Goal: Task Accomplishment & Management: Use online tool/utility

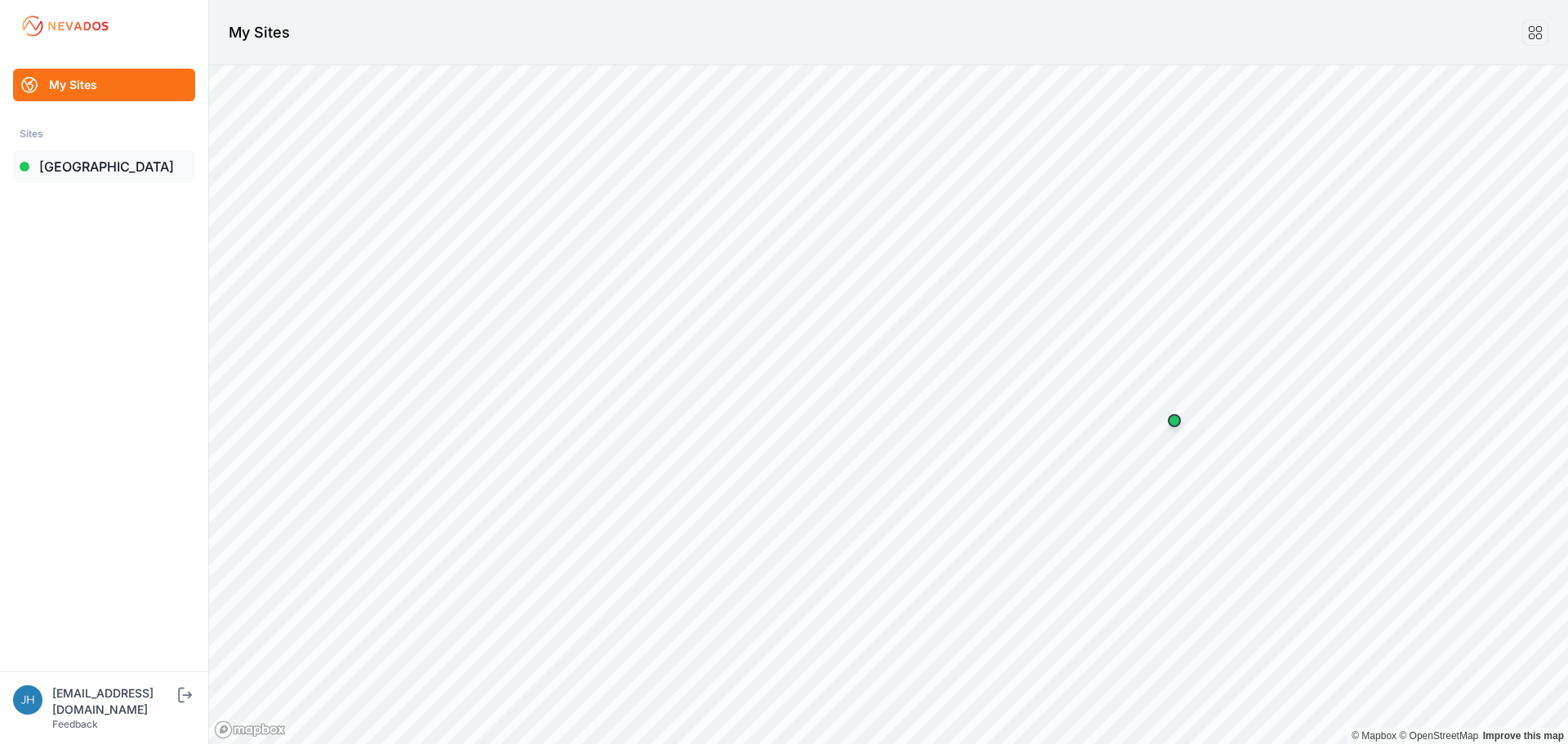
click at [86, 165] on link "[GEOGRAPHIC_DATA]" at bounding box center [104, 166] width 182 height 33
click at [80, 163] on link "[GEOGRAPHIC_DATA]" at bounding box center [104, 166] width 182 height 33
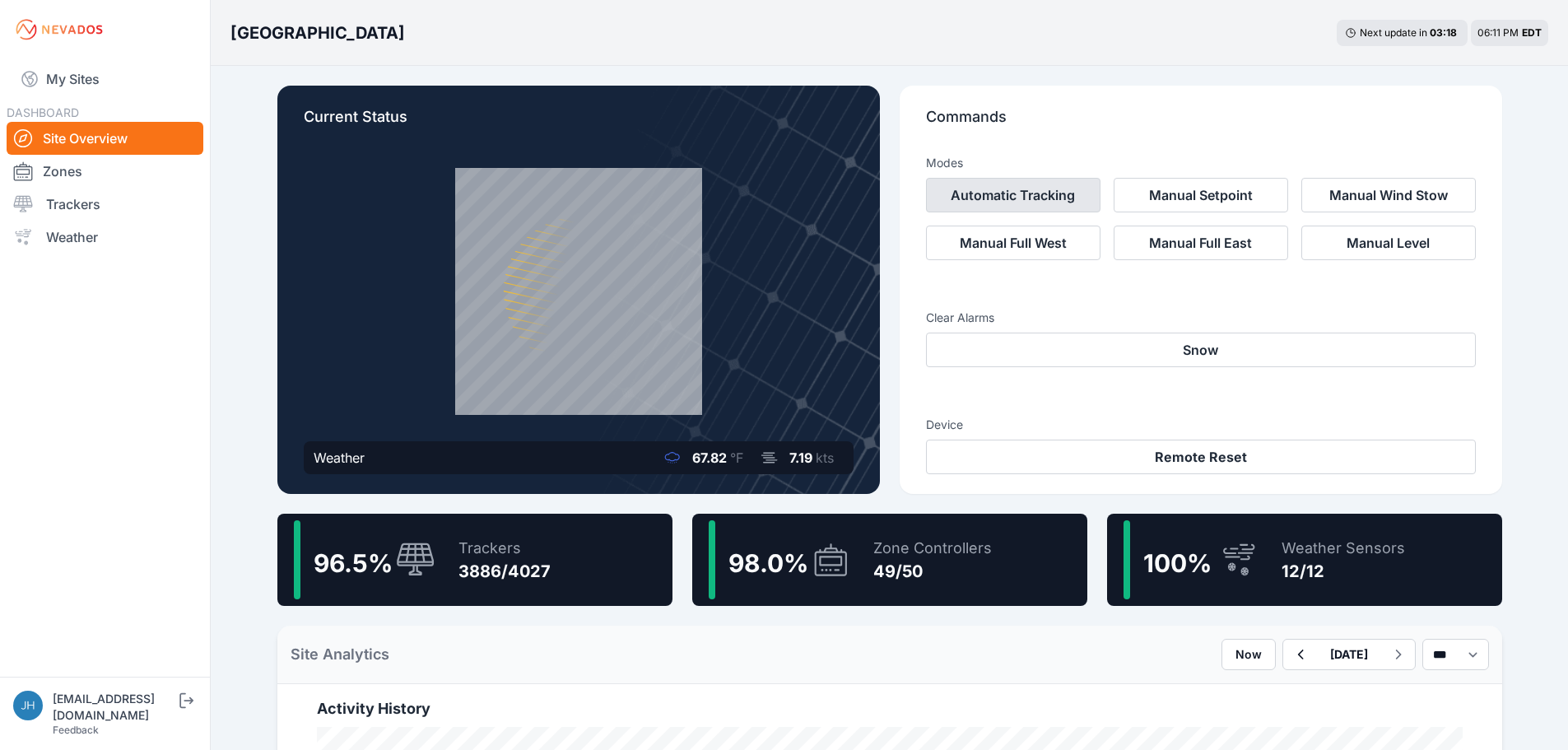
click at [1039, 192] on button "Automatic Tracking" at bounding box center [1013, 195] width 175 height 35
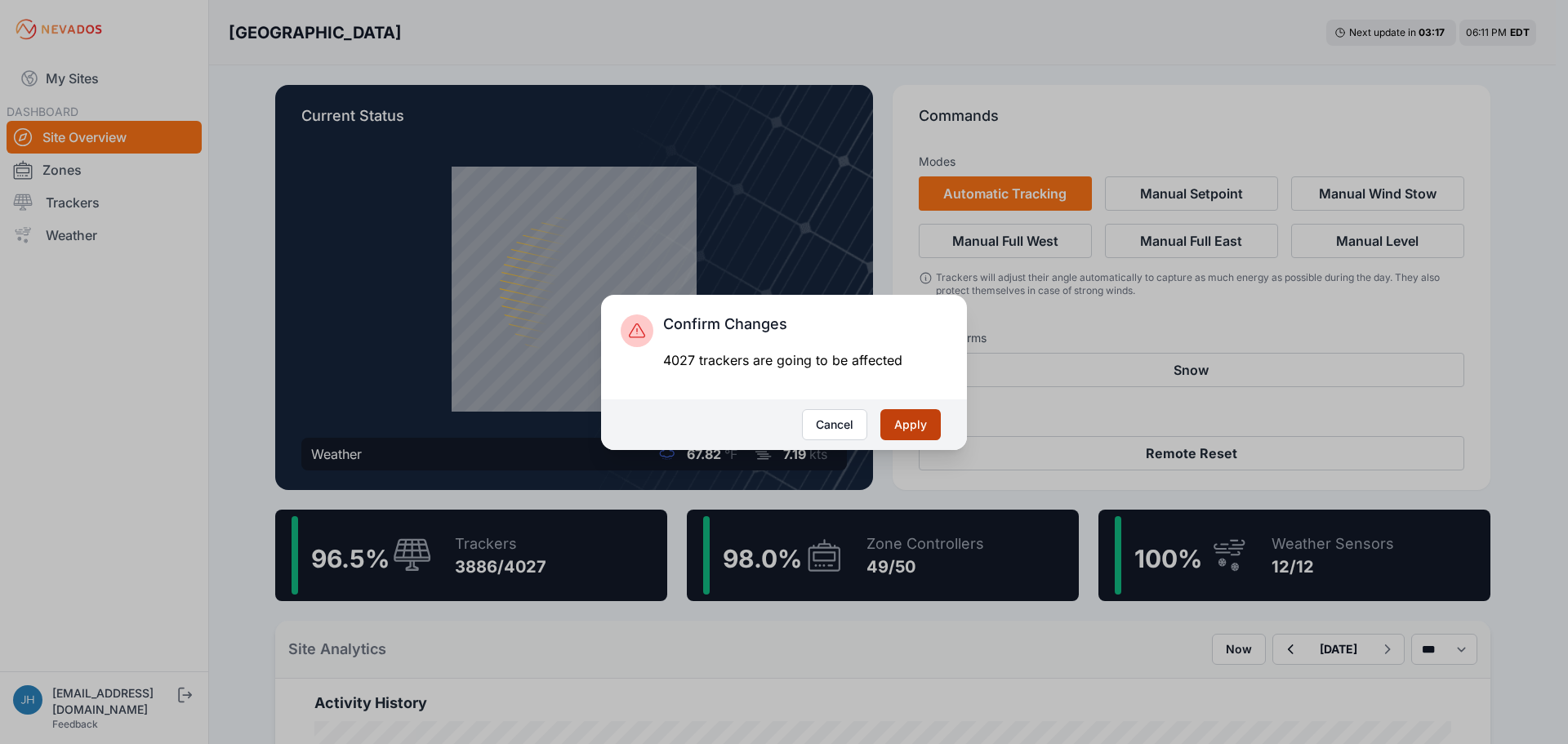
click at [908, 425] on button "Apply" at bounding box center [910, 424] width 60 height 31
